Goal: Book appointment/travel/reservation

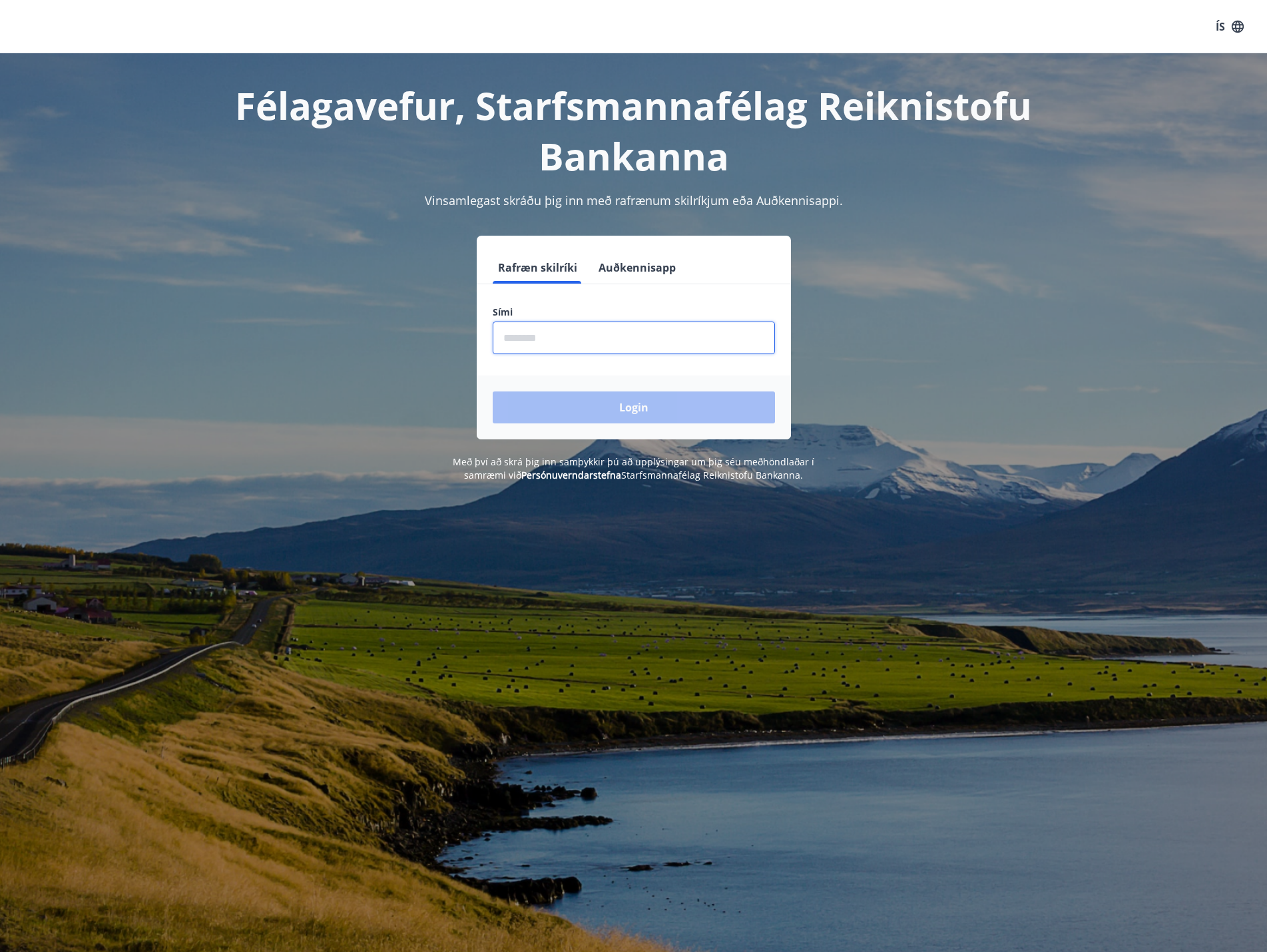
click at [631, 342] on input "phone" at bounding box center [634, 338] width 282 height 33
type input "********"
click at [610, 409] on button "Login" at bounding box center [634, 407] width 282 height 32
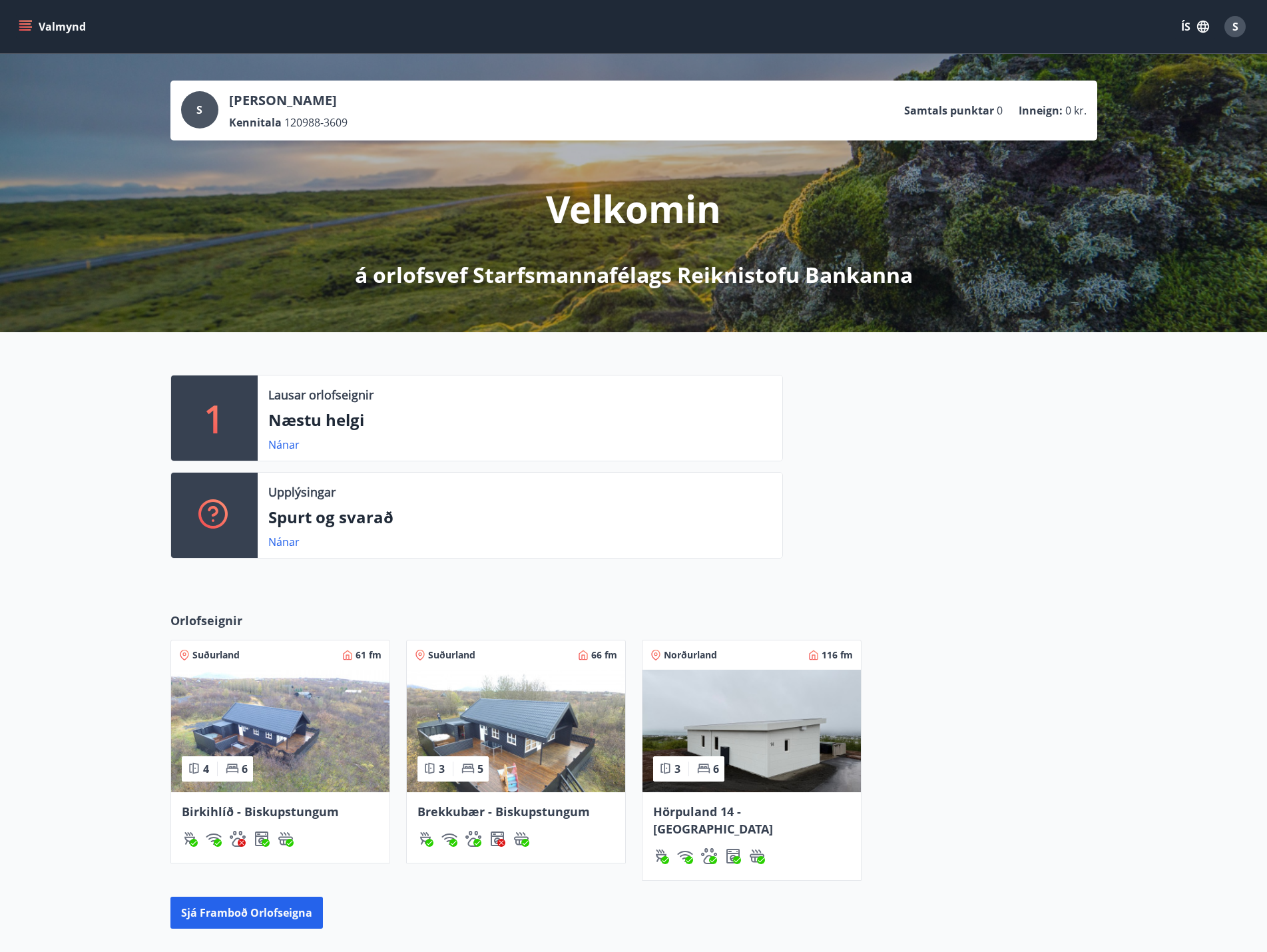
click at [70, 31] on button "Valmynd" at bounding box center [53, 27] width 75 height 24
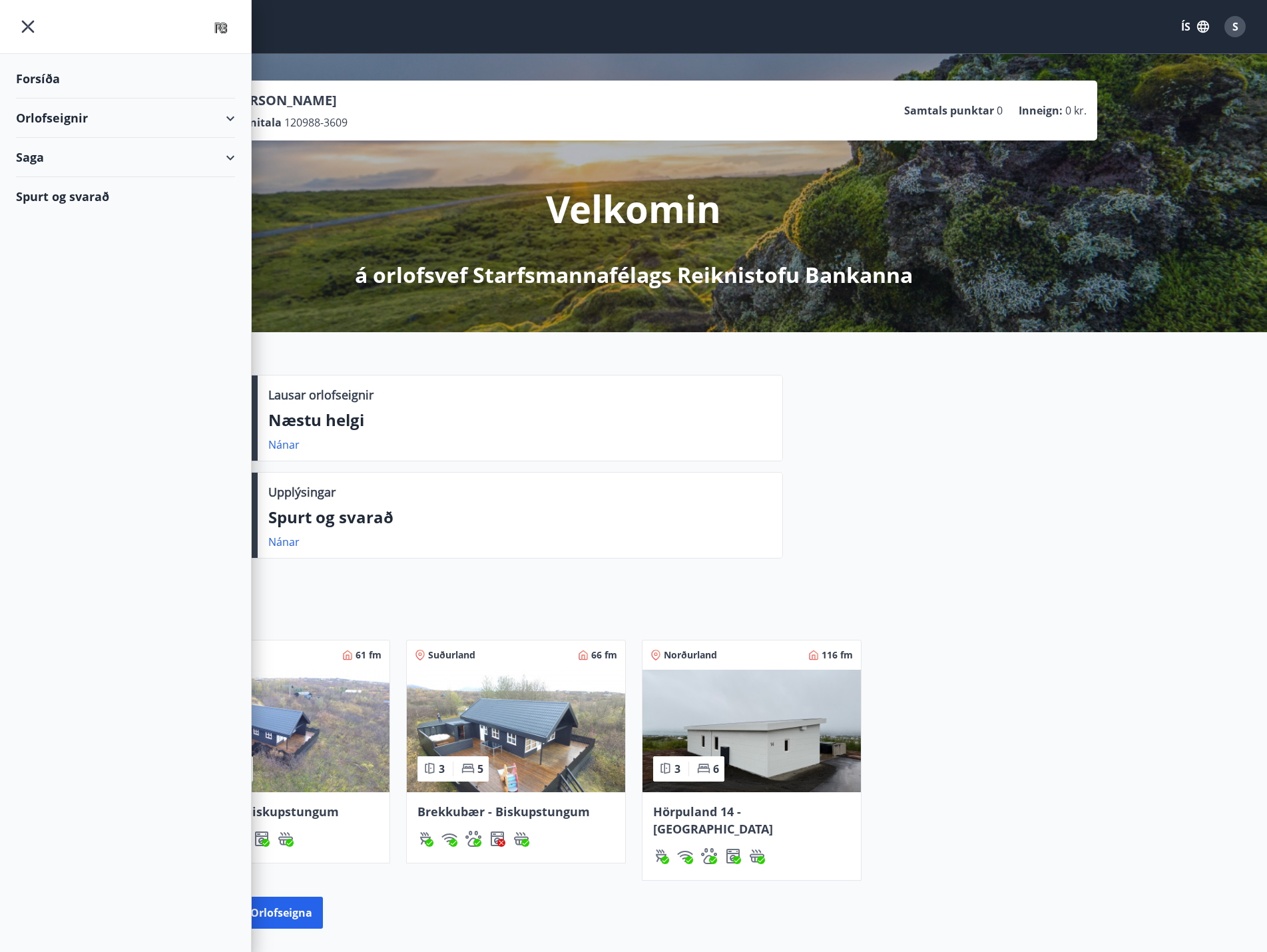
click at [209, 122] on div "Orlofseignir" at bounding box center [125, 118] width 219 height 39
click at [68, 149] on div "Framboð" at bounding box center [125, 152] width 198 height 28
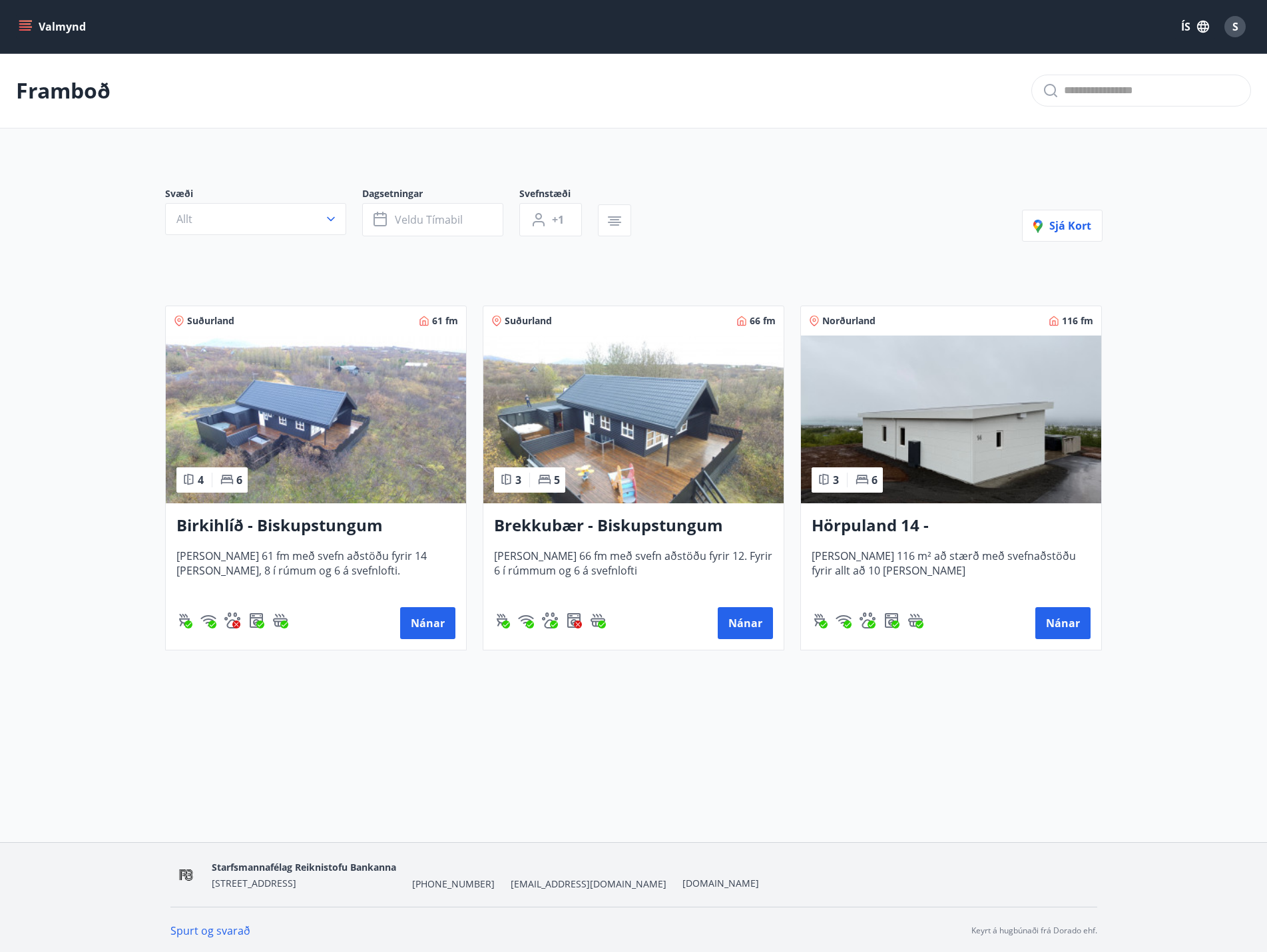
click at [58, 22] on button "Valmynd" at bounding box center [53, 27] width 75 height 24
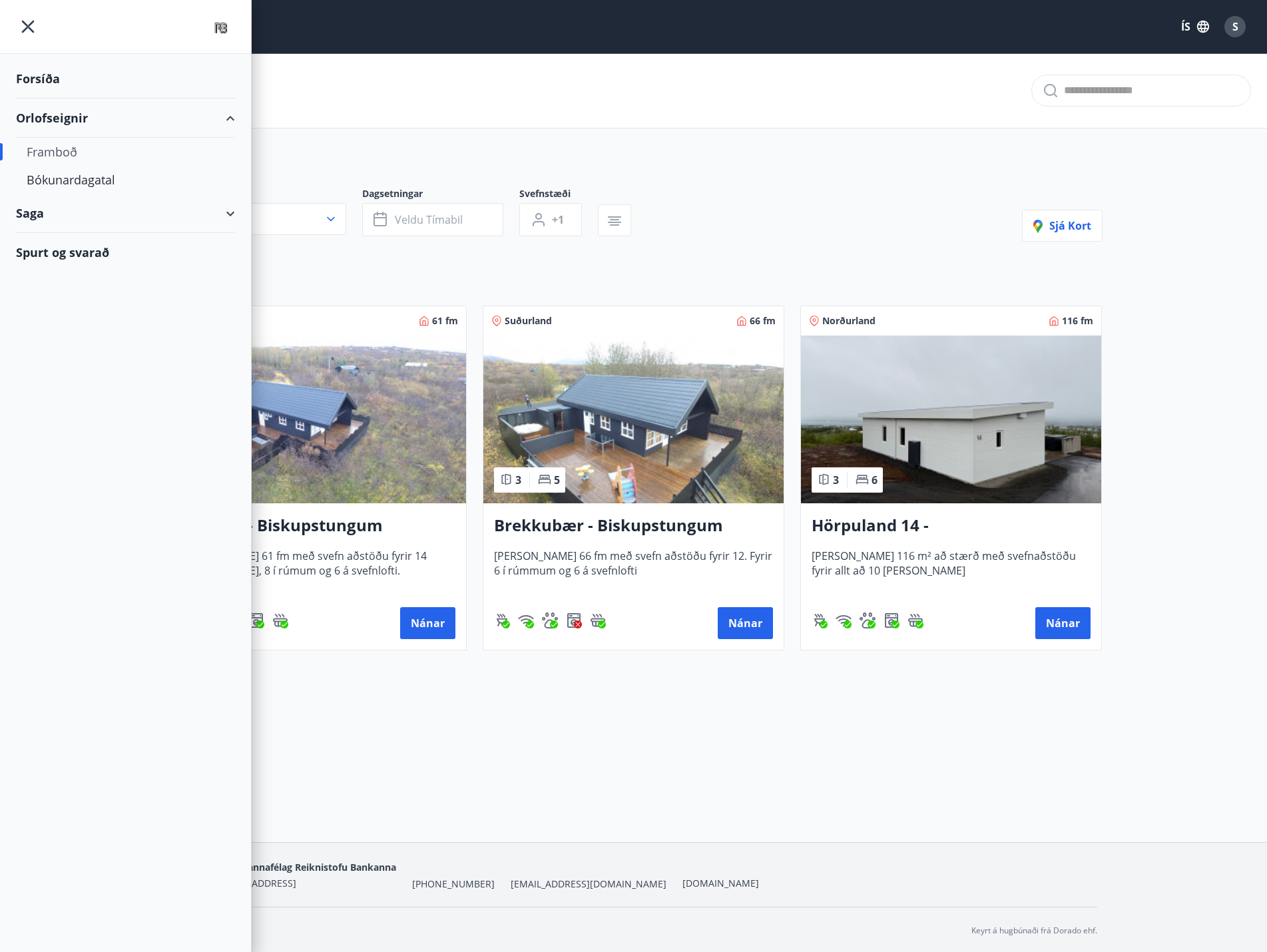
click at [888, 42] on div "Valmynd ÍS S" at bounding box center [633, 27] width 1235 height 32
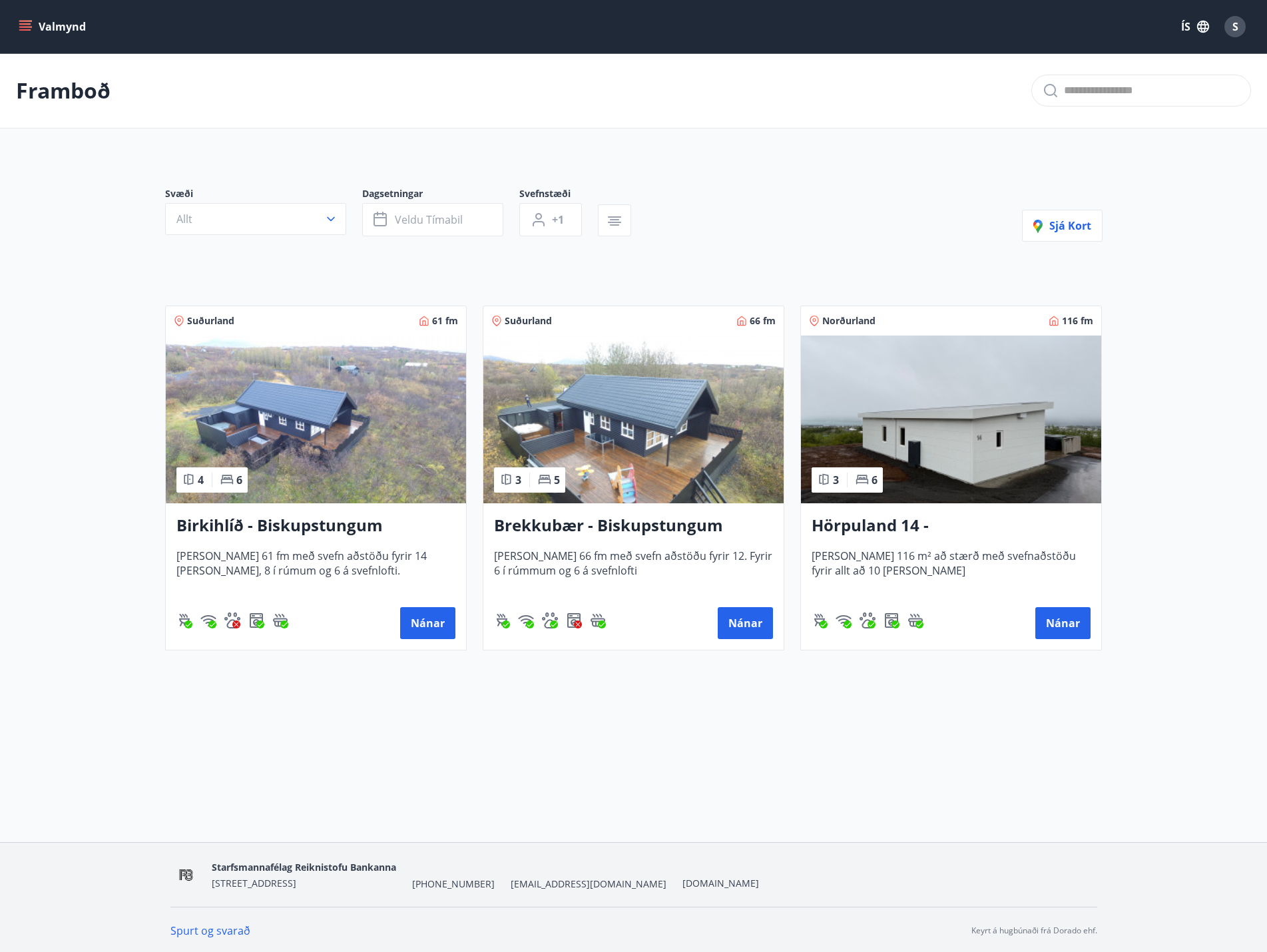
click at [86, 86] on p "Framboð" at bounding box center [63, 90] width 95 height 29
click at [42, 33] on button "Valmynd" at bounding box center [53, 27] width 75 height 24
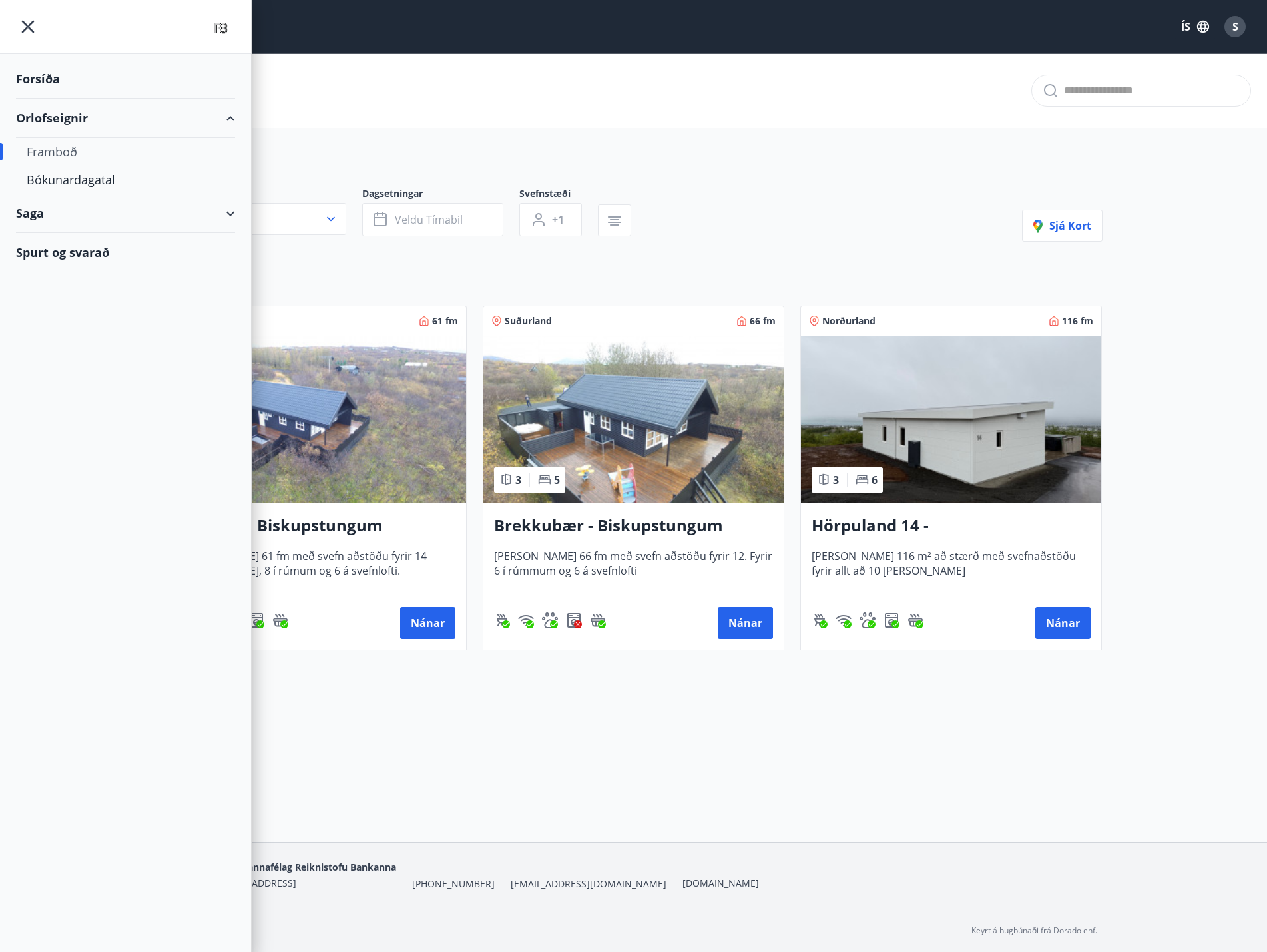
click at [49, 69] on div "Forsíða" at bounding box center [125, 79] width 219 height 39
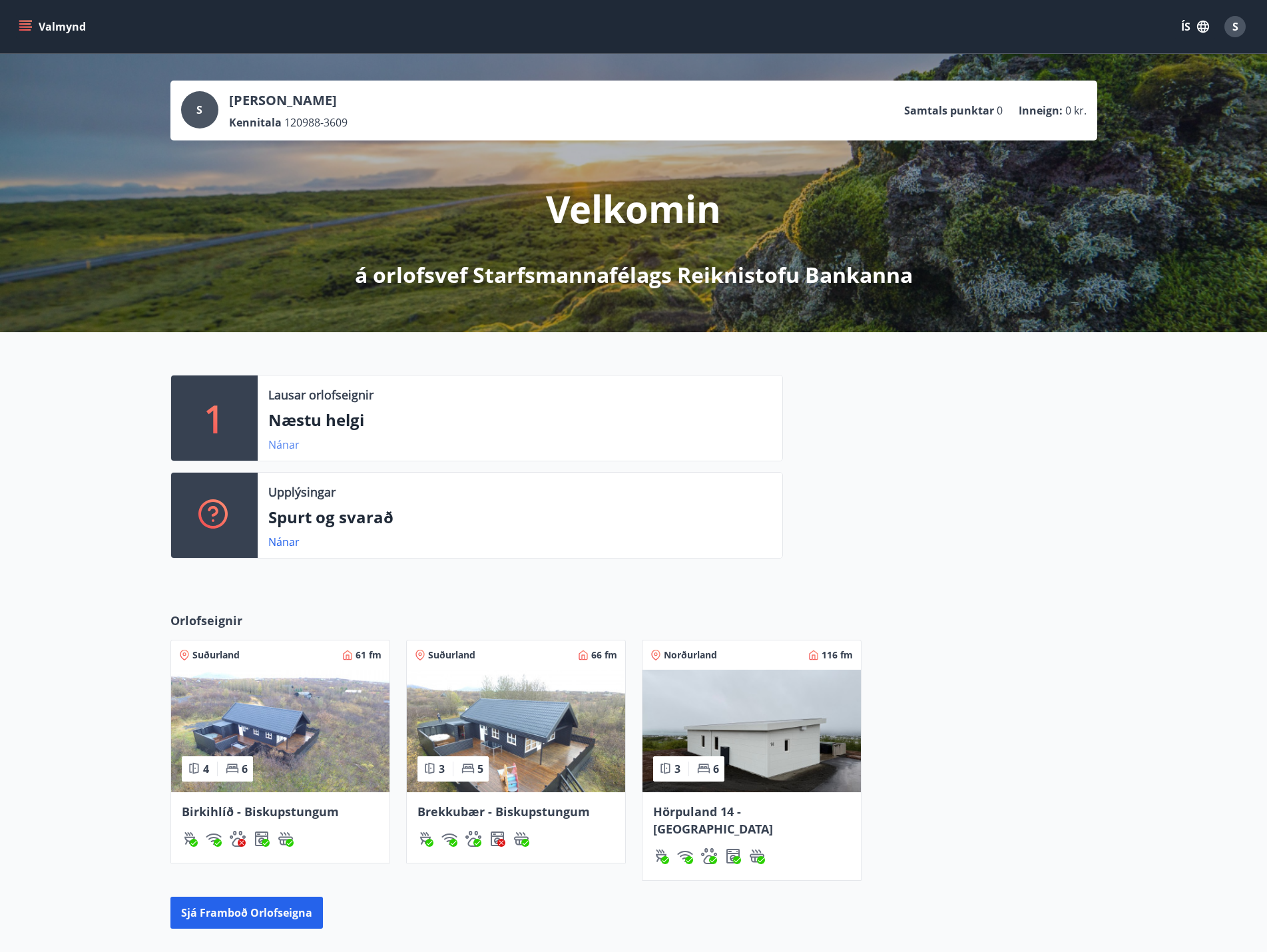
click at [275, 444] on link "Nánar" at bounding box center [284, 445] width 31 height 15
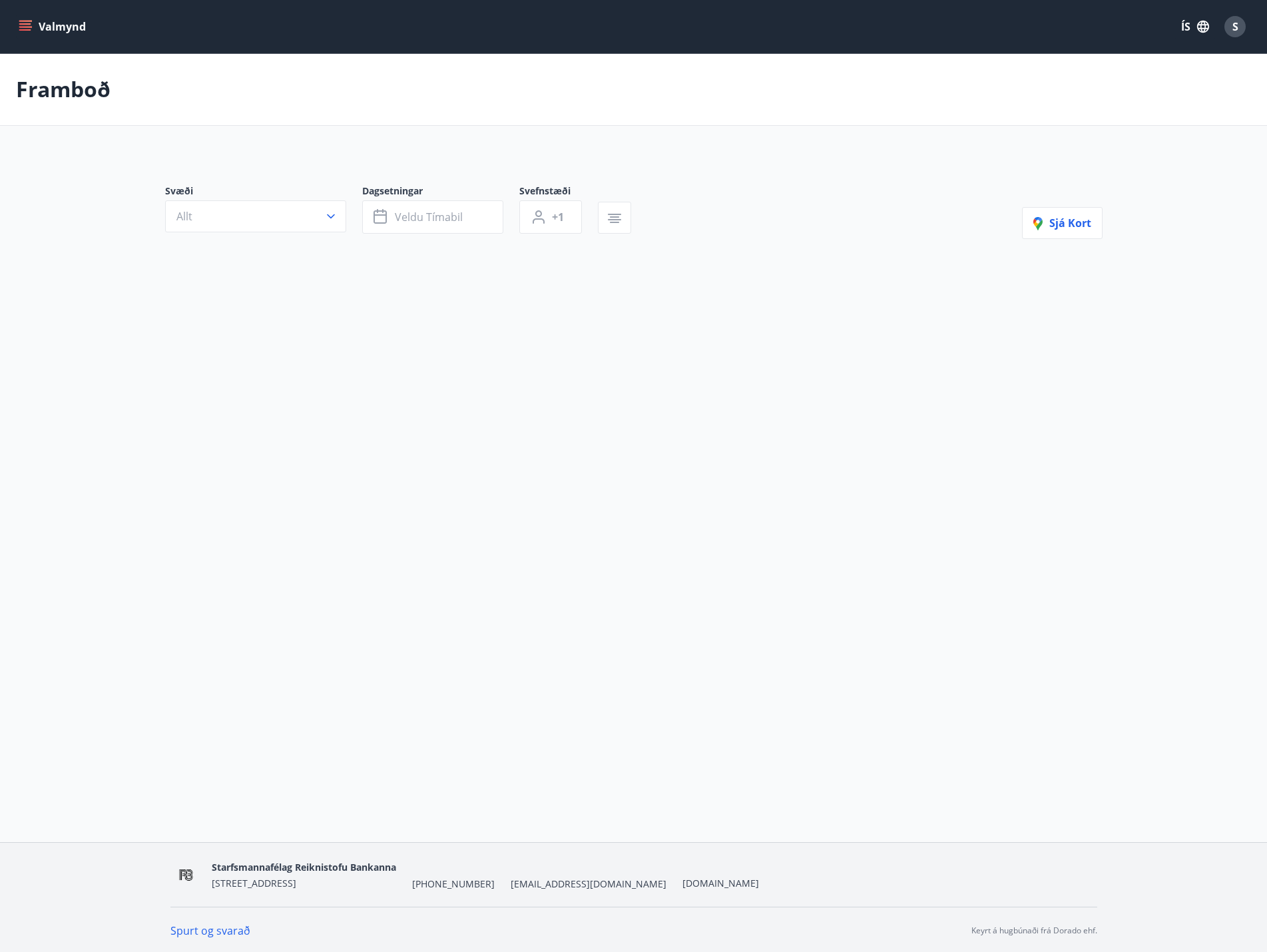
type input "*"
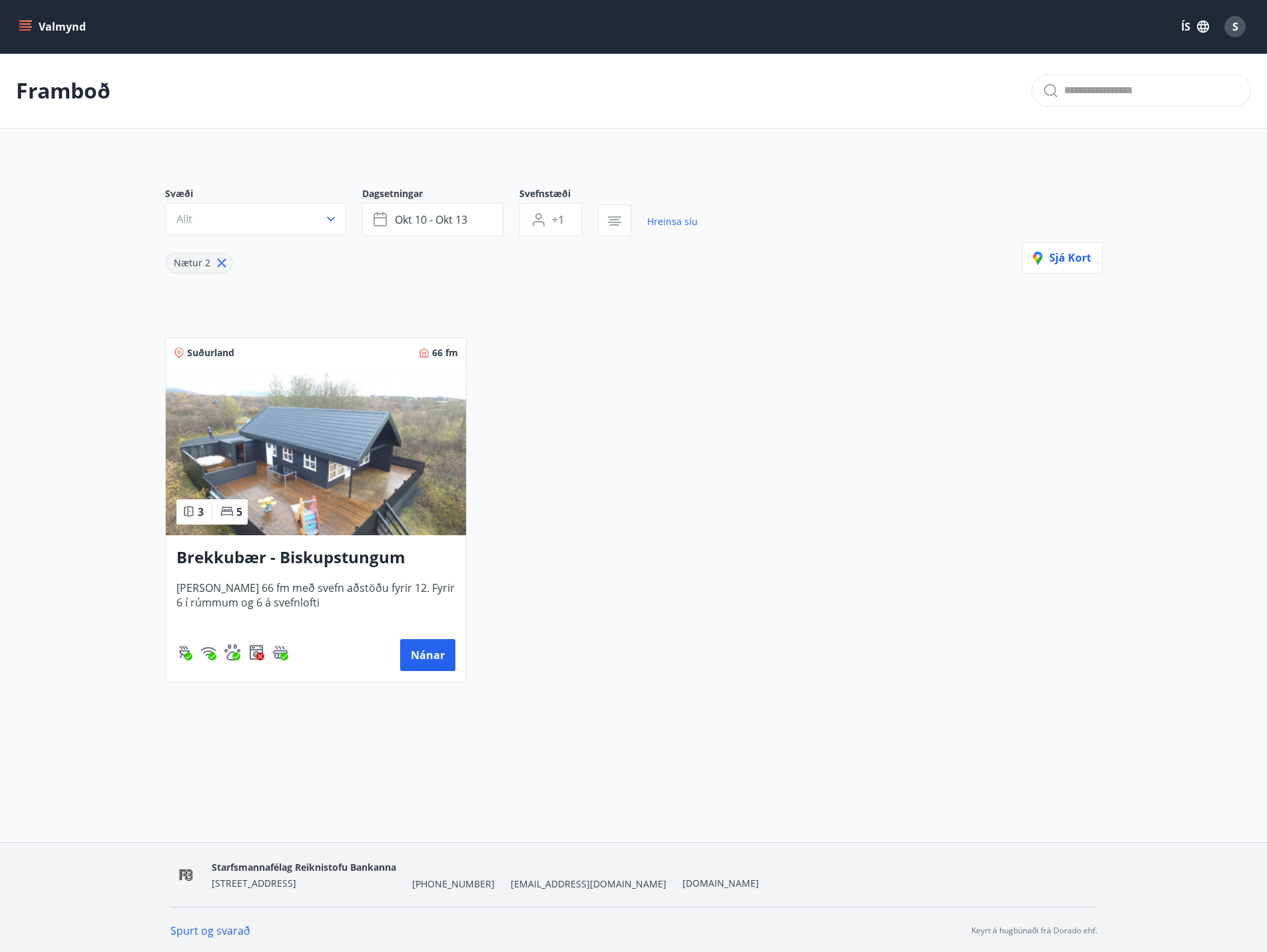
click at [24, 27] on icon "menu" at bounding box center [27, 27] width 15 height 2
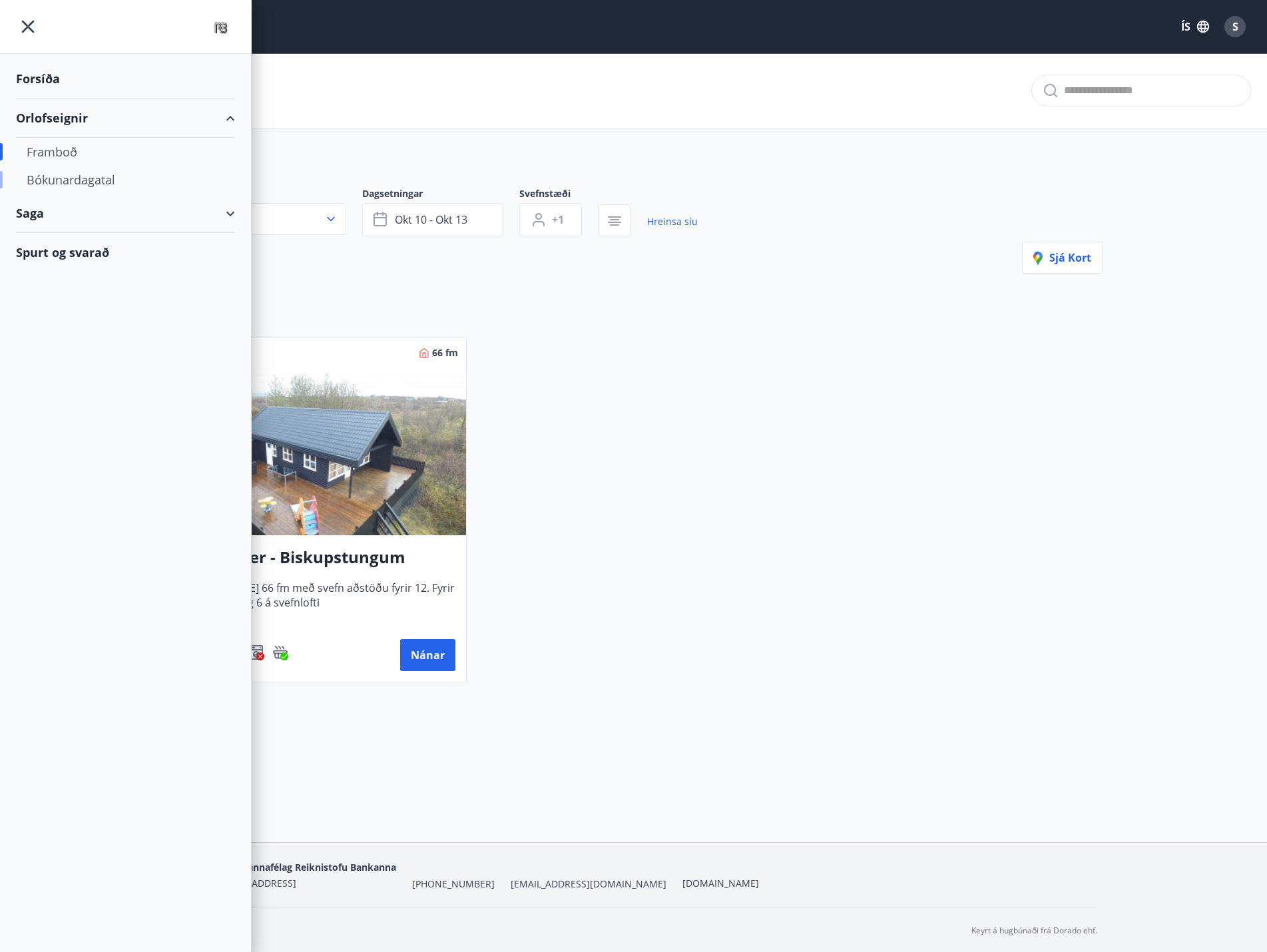
click at [52, 179] on div "Bókunardagatal" at bounding box center [125, 180] width 198 height 28
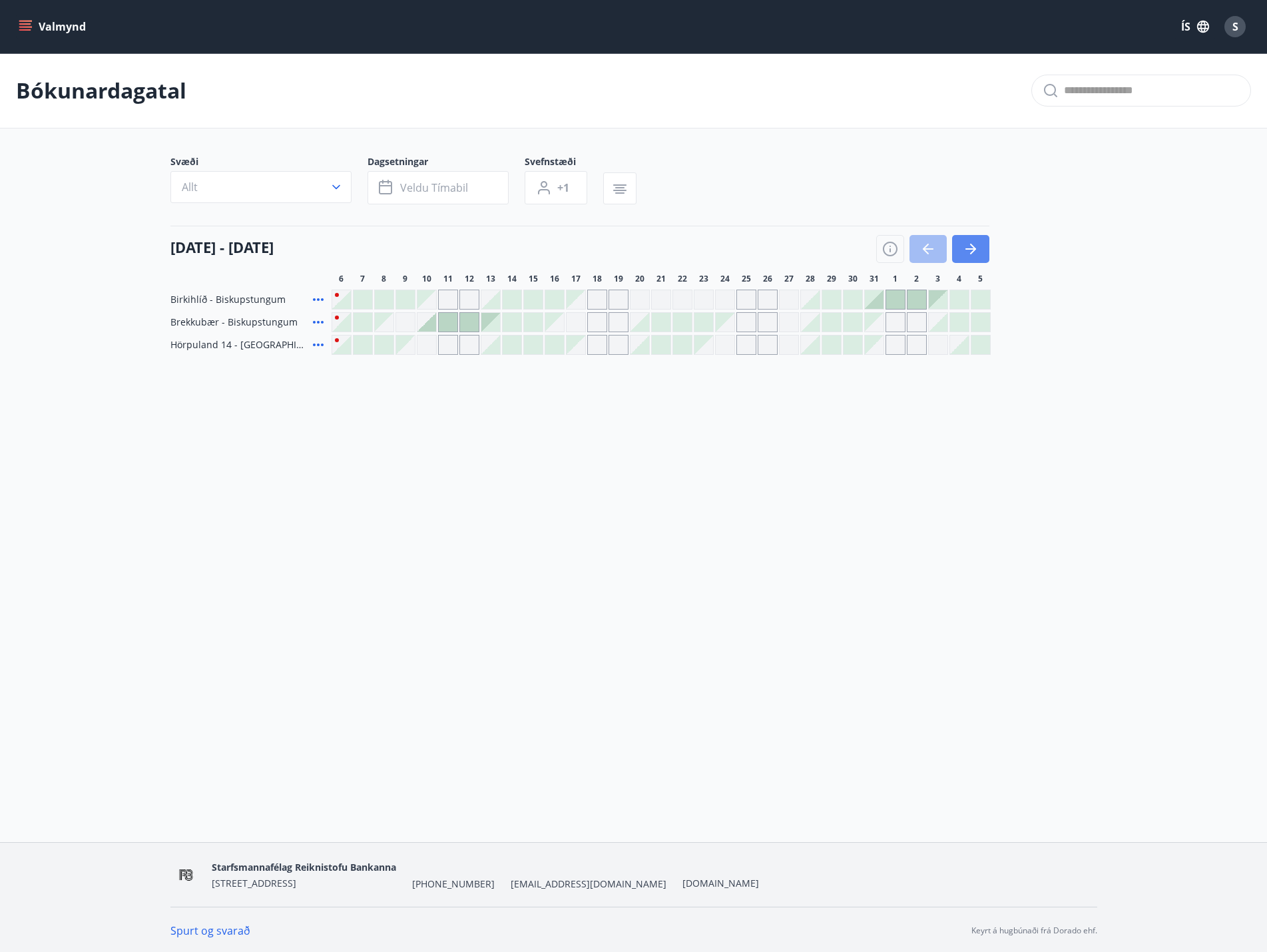
click at [972, 247] on icon "button" at bounding box center [973, 249] width 6 height 11
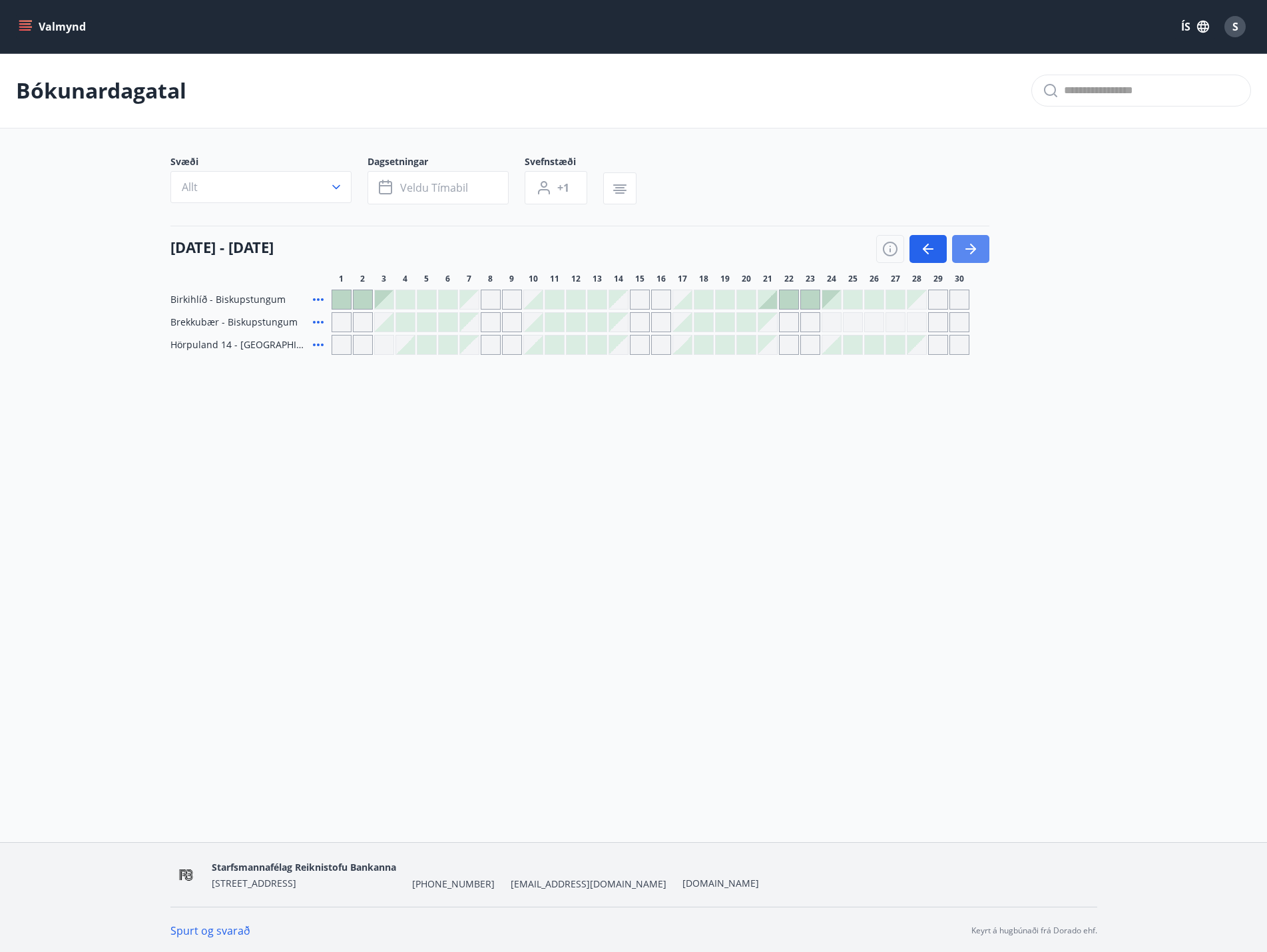
click at [972, 247] on icon "button" at bounding box center [973, 249] width 6 height 11
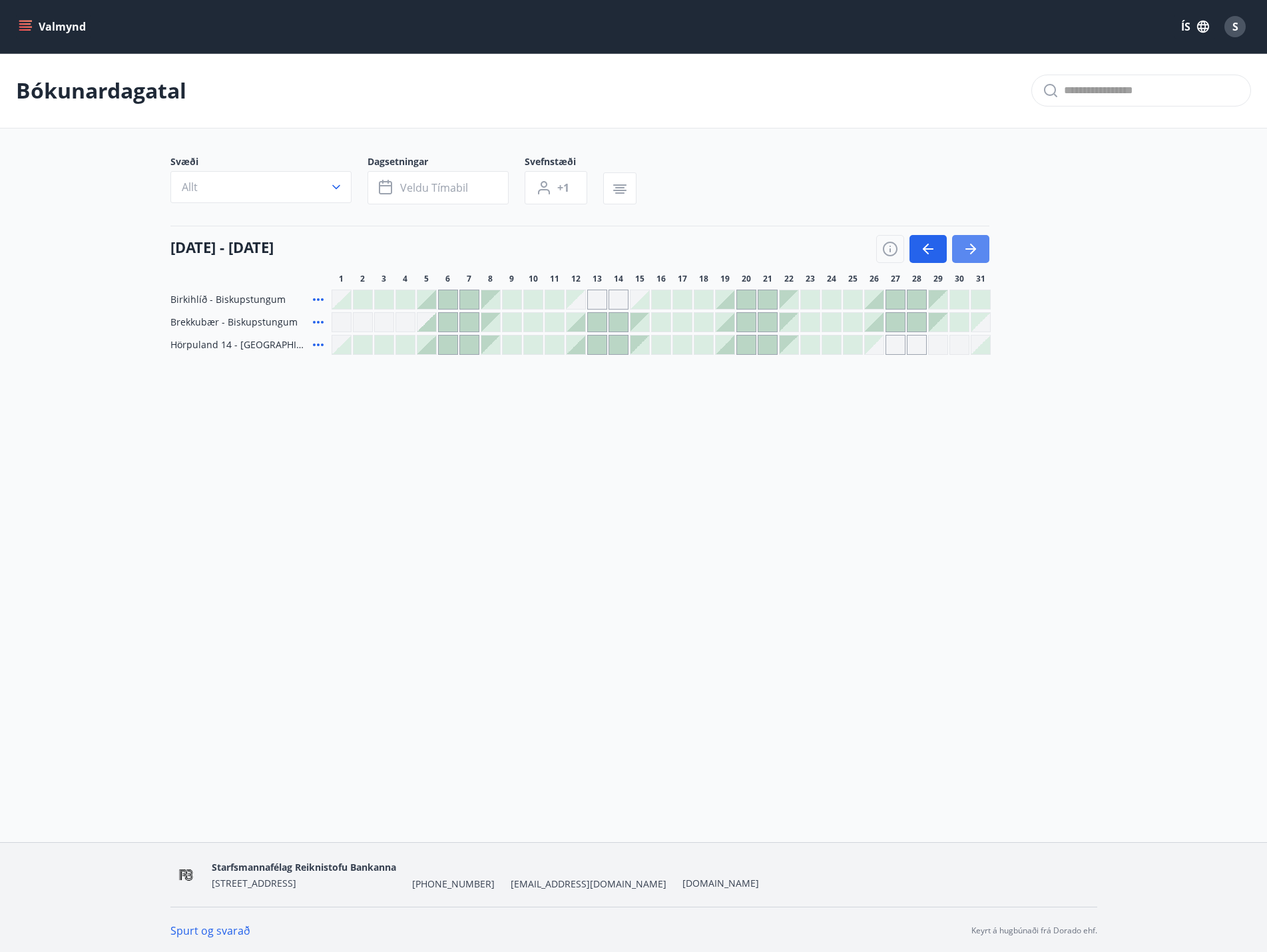
click at [971, 245] on icon "button" at bounding box center [973, 249] width 6 height 11
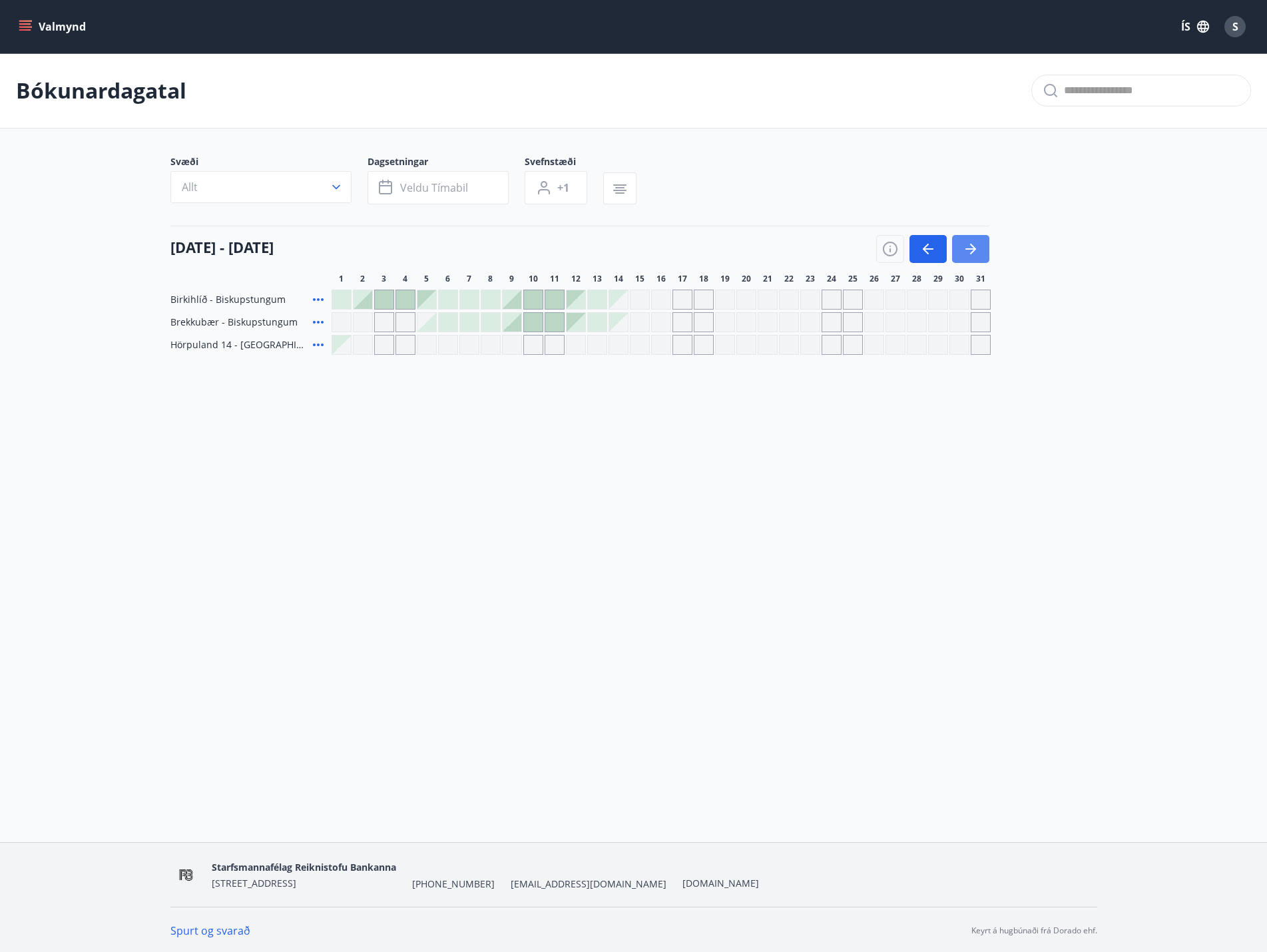
click at [970, 251] on icon "button" at bounding box center [971, 249] width 16 height 16
click at [930, 250] on icon "button" at bounding box center [928, 249] width 16 height 16
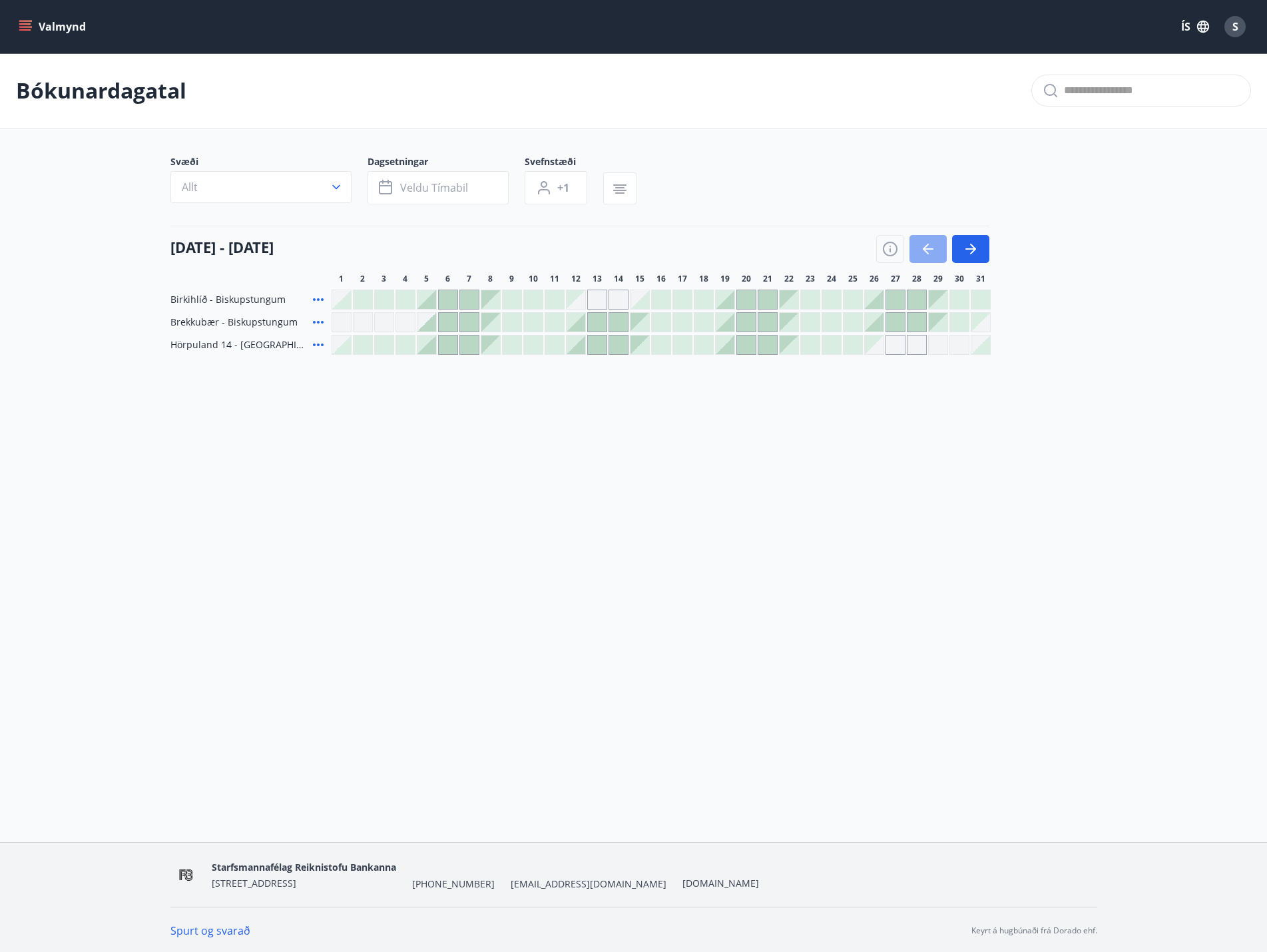
click at [930, 250] on icon "button" at bounding box center [928, 249] width 16 height 16
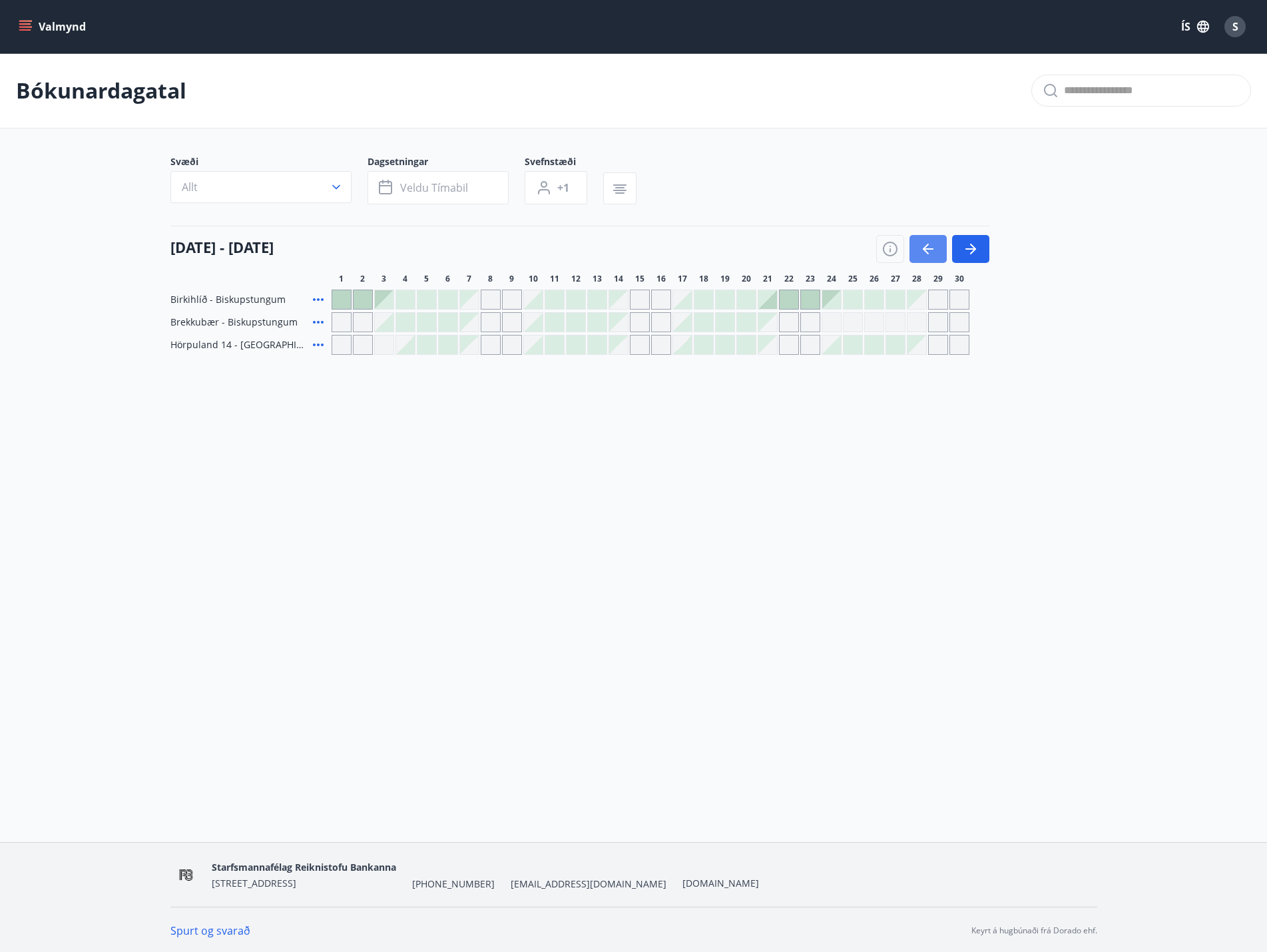
click at [930, 250] on icon "button" at bounding box center [928, 249] width 16 height 16
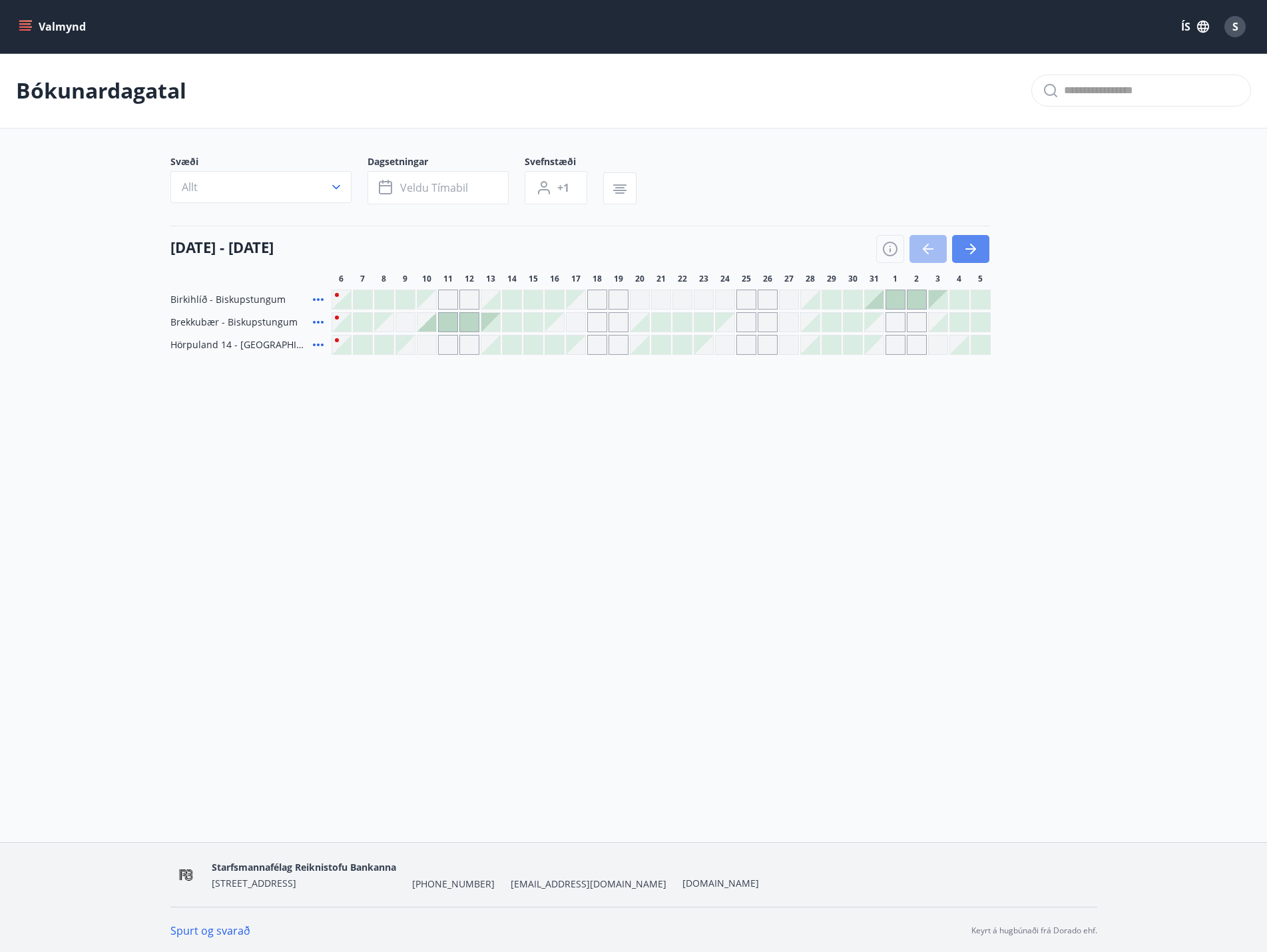
click at [971, 248] on icon "button" at bounding box center [971, 249] width 16 height 16
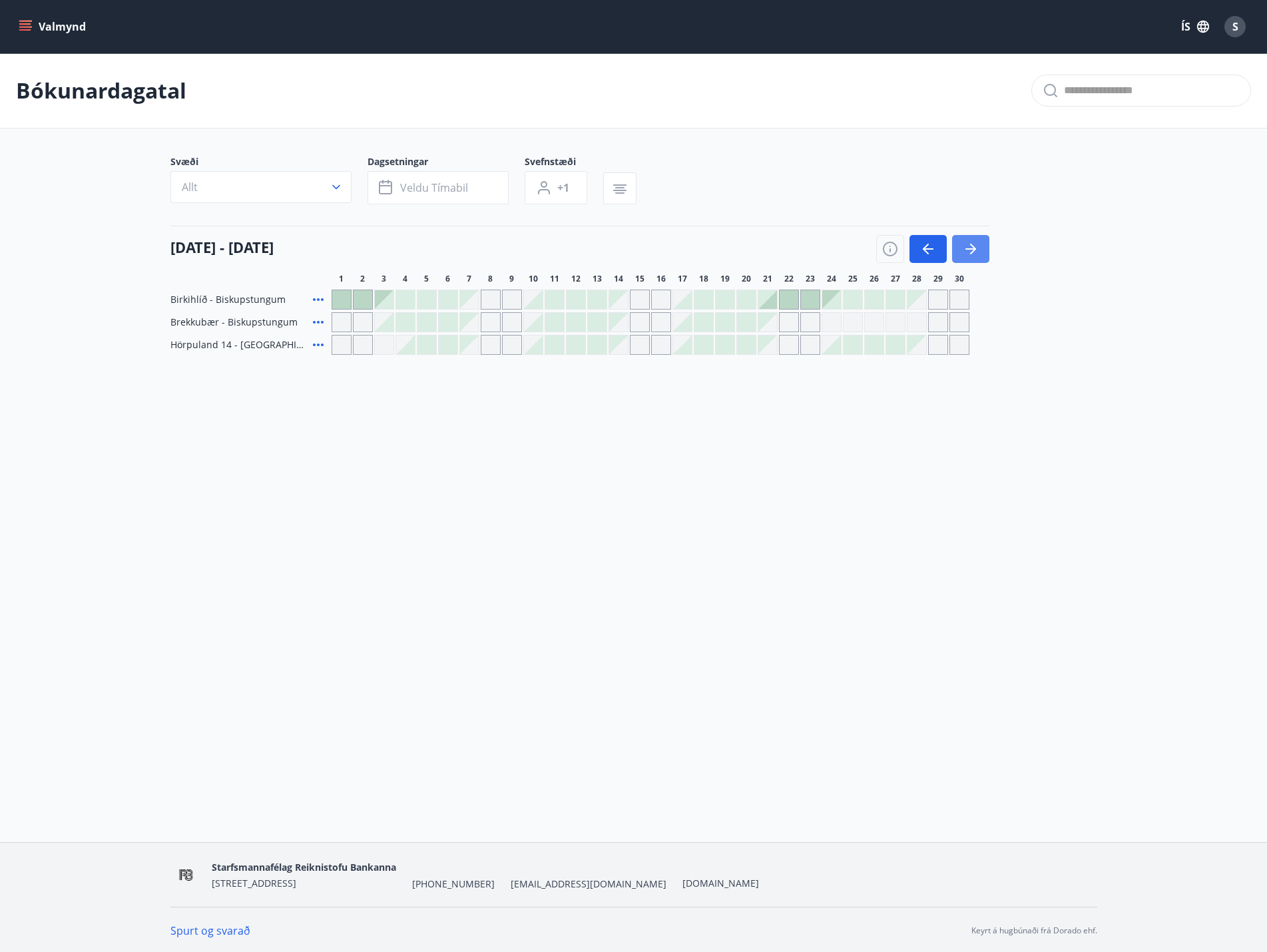
click at [971, 248] on icon "button" at bounding box center [971, 249] width 16 height 16
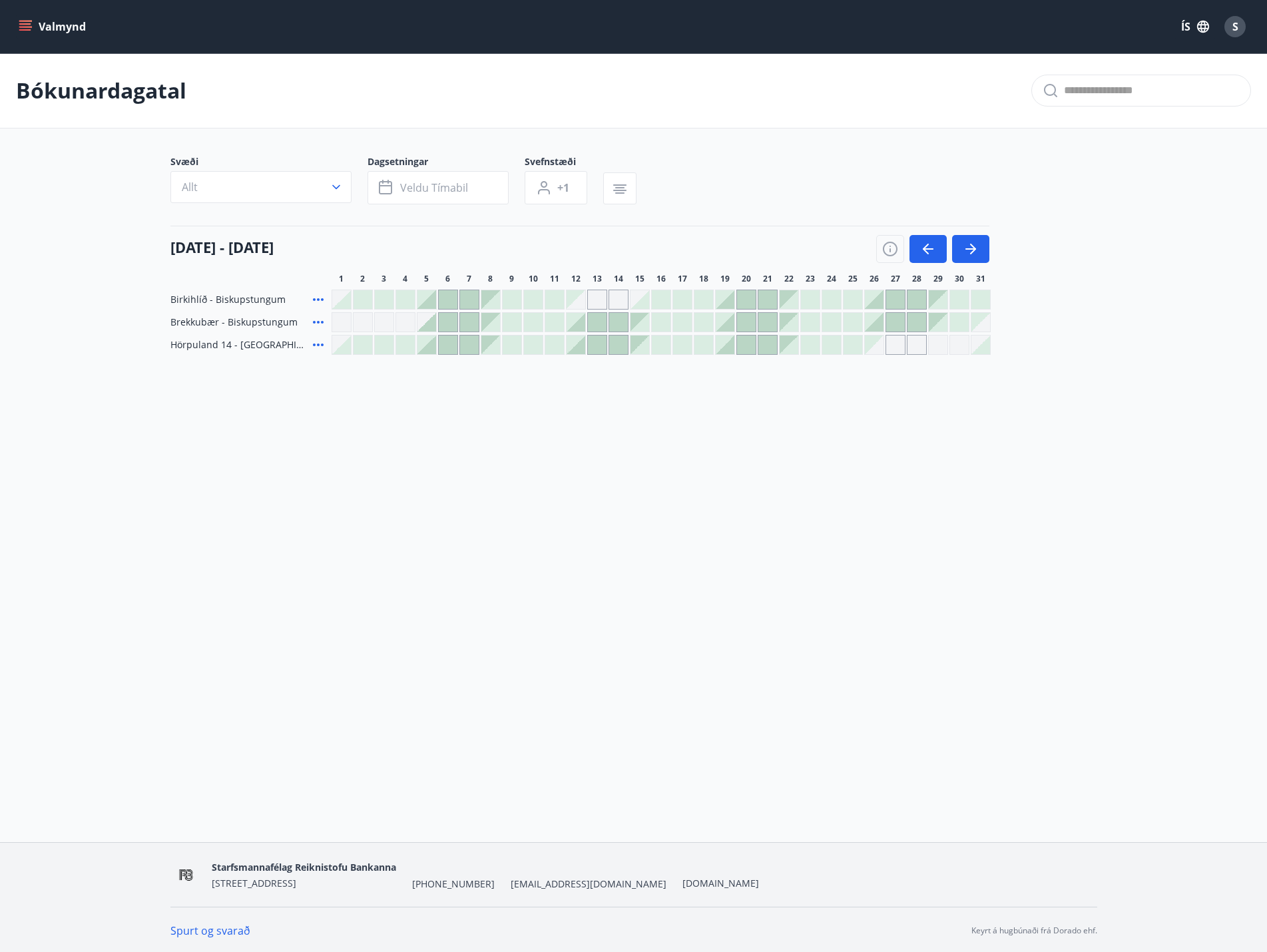
click at [452, 344] on div at bounding box center [448, 345] width 19 height 19
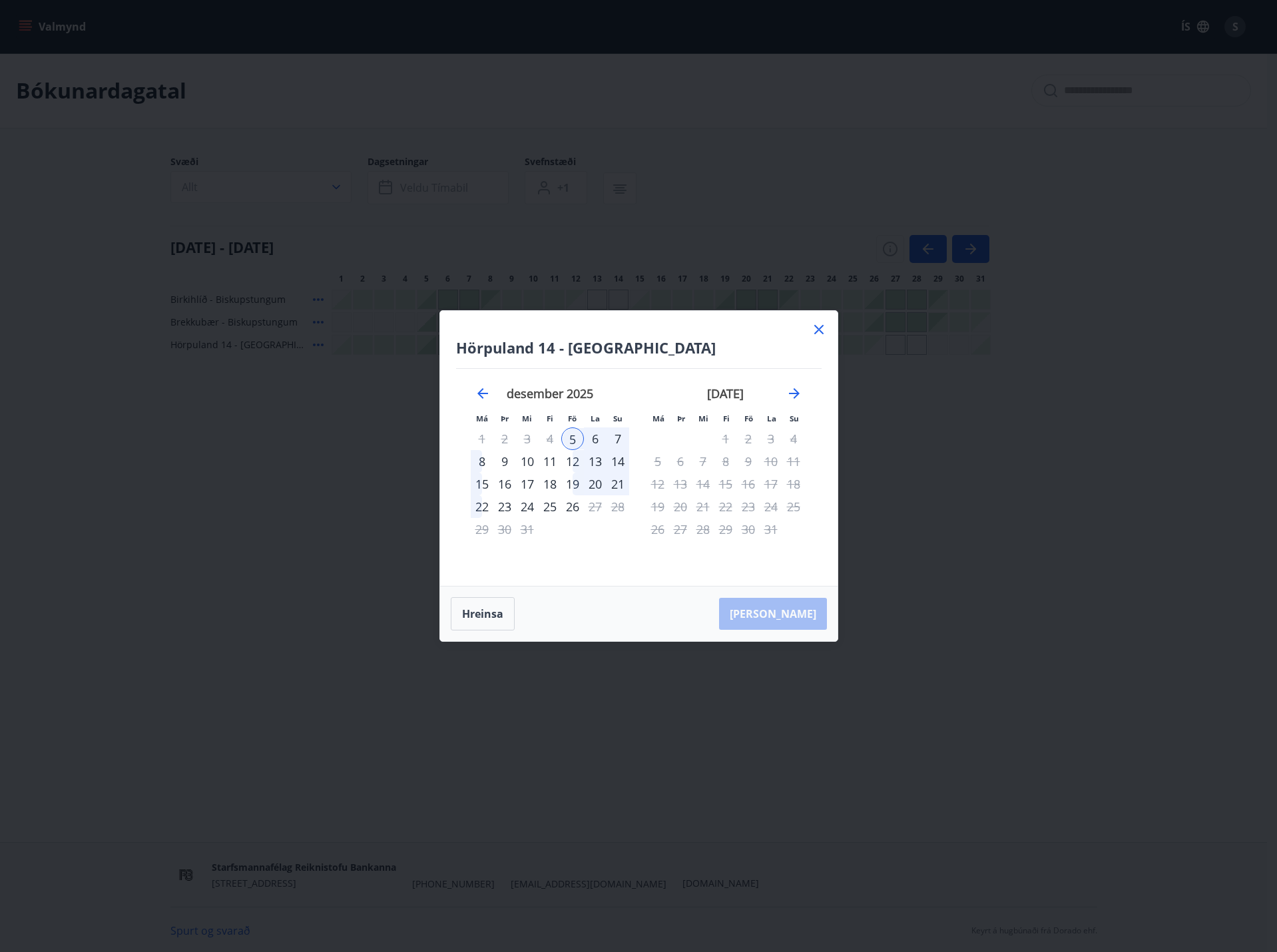
click at [811, 321] on div "Hörpuland 14 - Akureyri Má Þr Mi Fi Fö La Su Má Þr Mi Fi Fö La Su nóvember 2025…" at bounding box center [638, 448] width 398 height 275
click at [815, 324] on icon at bounding box center [819, 329] width 16 height 16
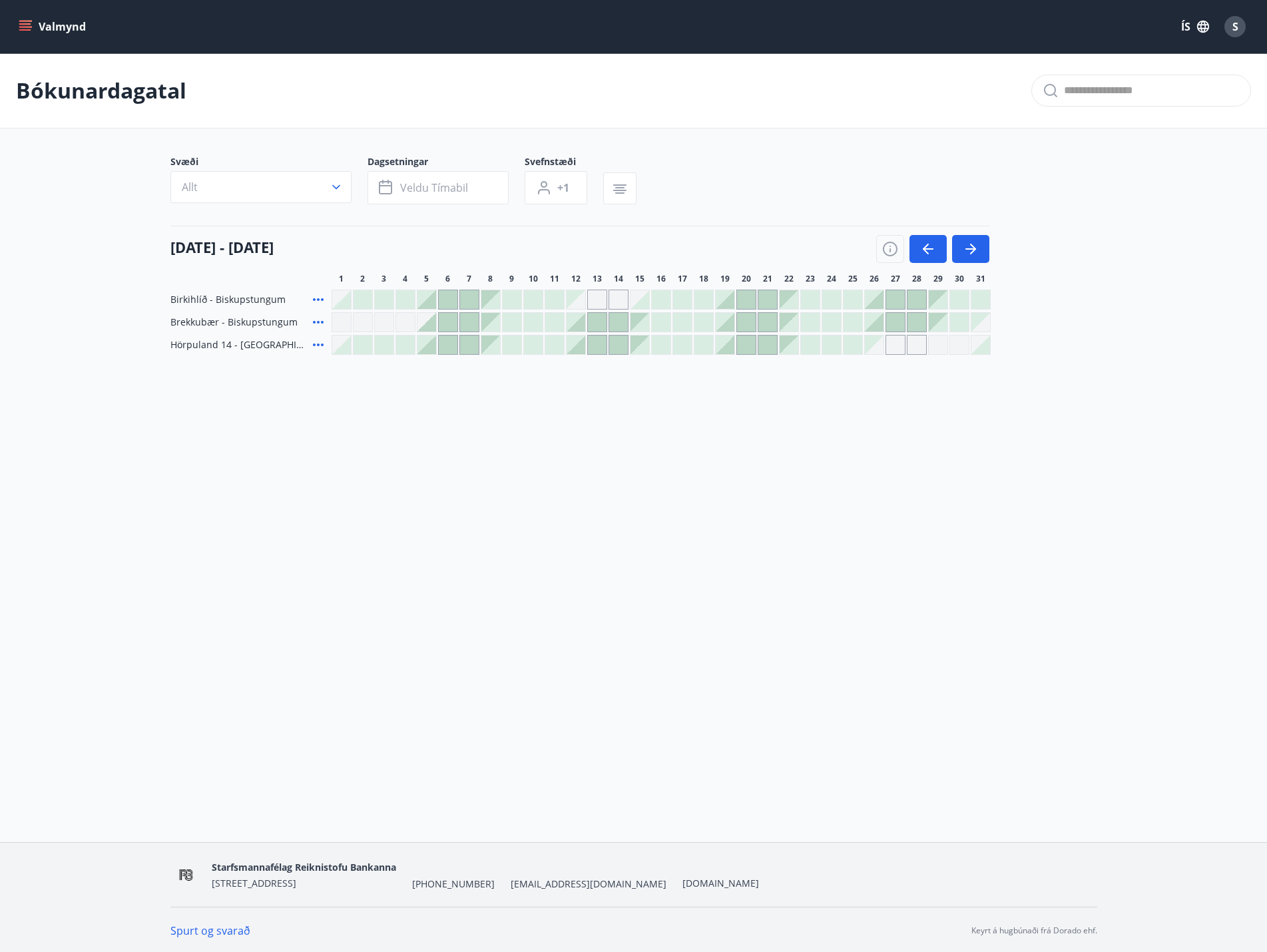
click at [423, 346] on div at bounding box center [427, 345] width 19 height 19
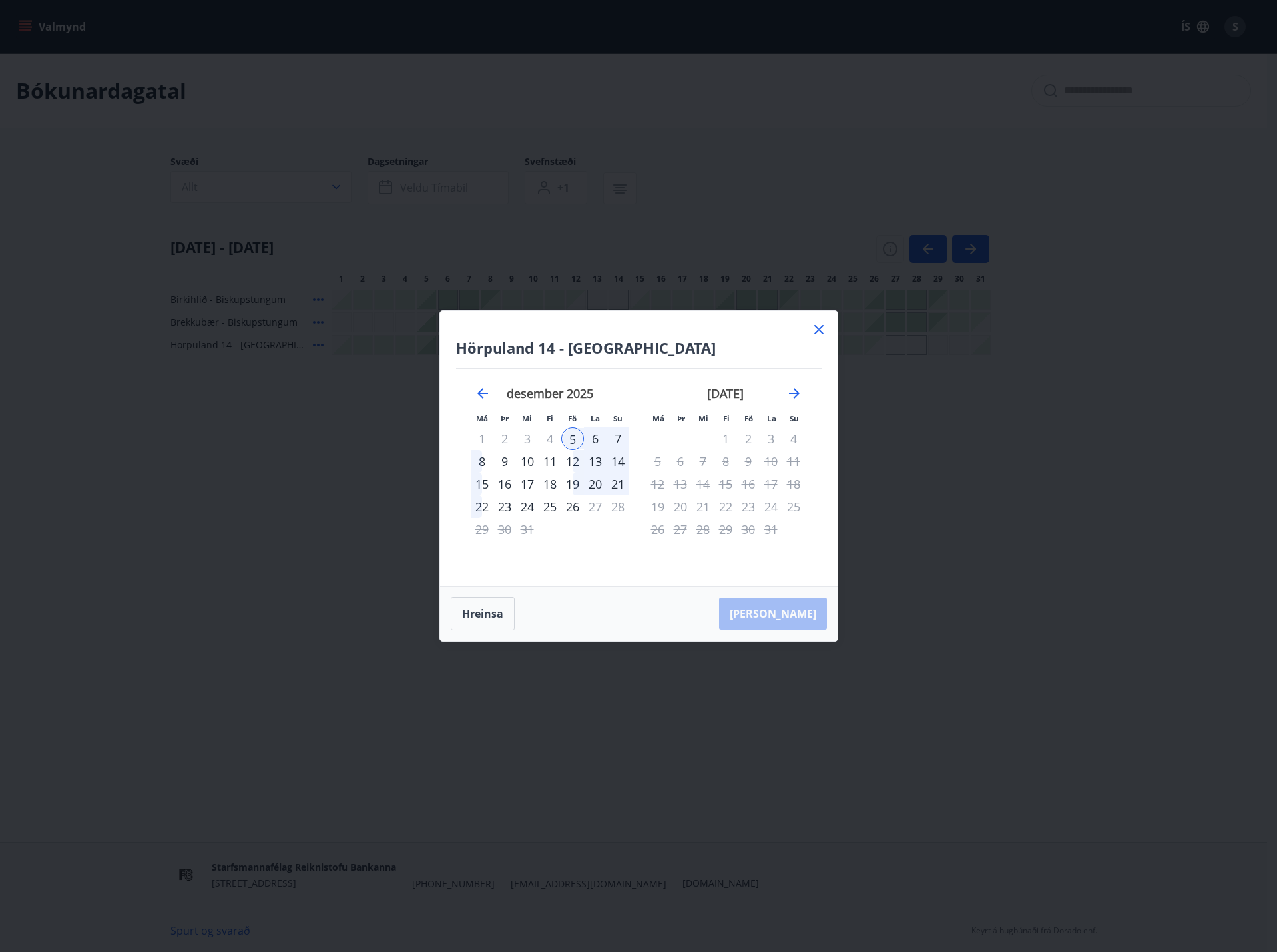
click at [475, 462] on div "8" at bounding box center [482, 461] width 23 height 23
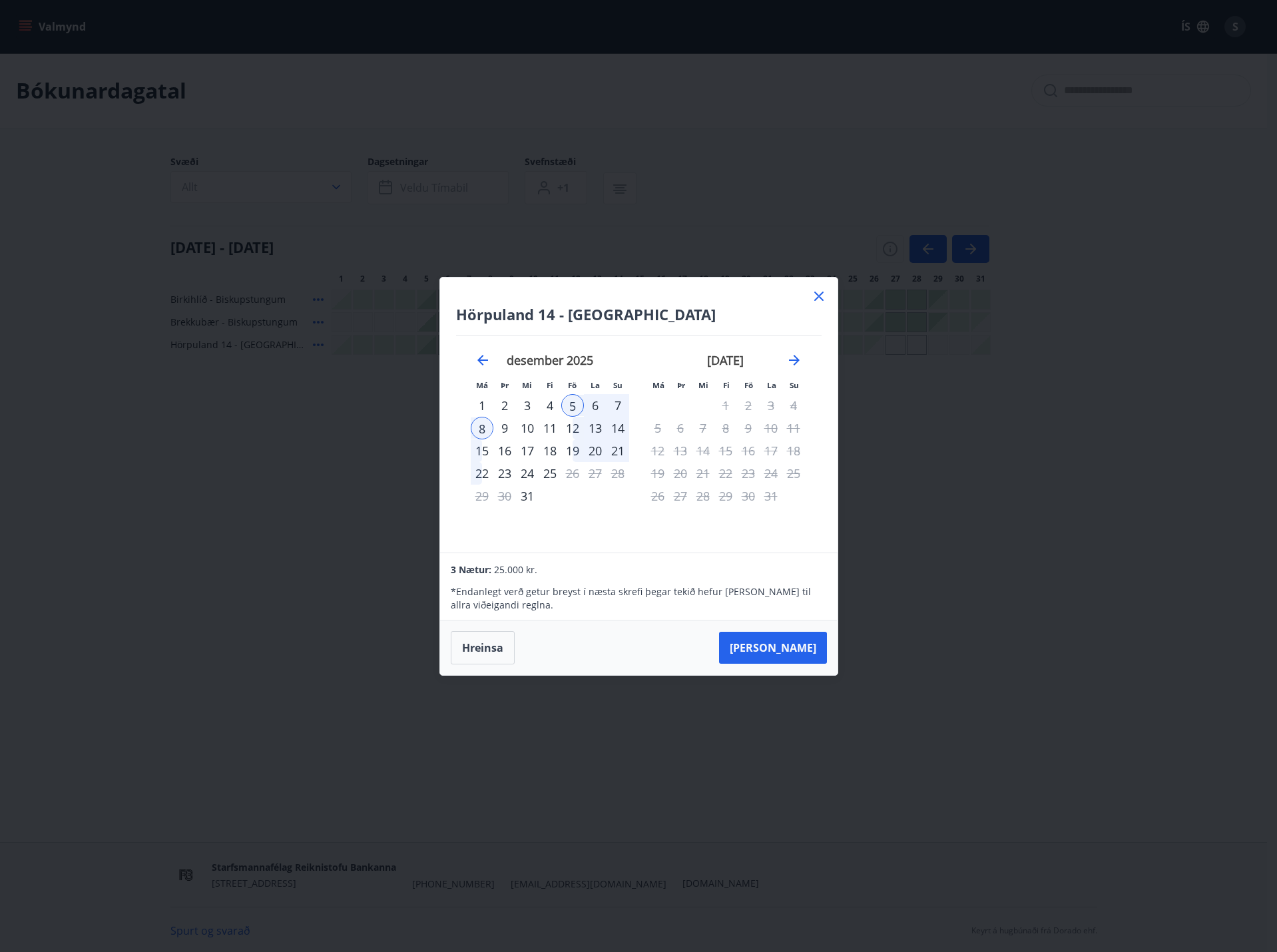
click at [817, 295] on icon at bounding box center [819, 296] width 9 height 9
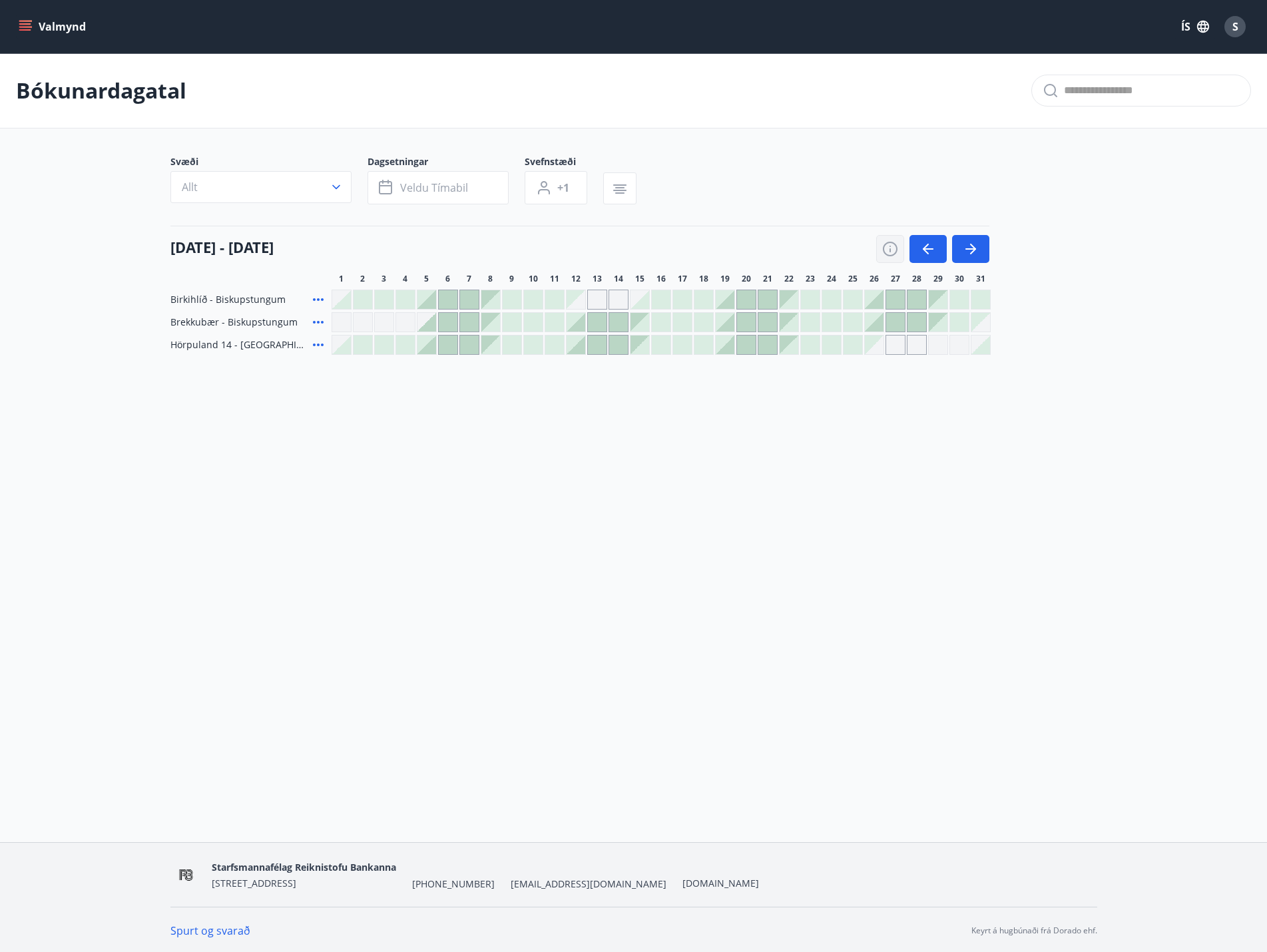
click at [880, 238] on button "button" at bounding box center [890, 249] width 28 height 28
click at [888, 240] on button "button" at bounding box center [890, 249] width 28 height 28
click at [49, 27] on button "Valmynd" at bounding box center [53, 27] width 75 height 24
